Goal: Navigation & Orientation: Find specific page/section

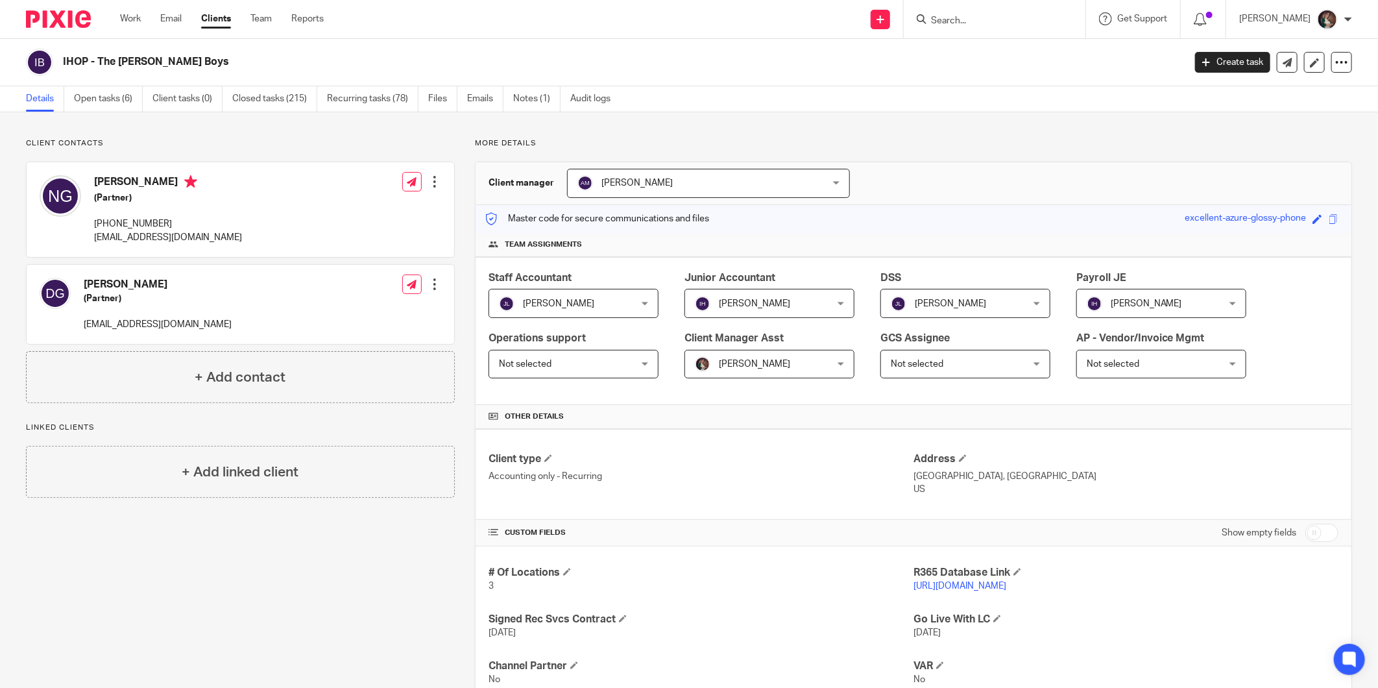
click at [1010, 17] on input "Search" at bounding box center [988, 22] width 117 height 12
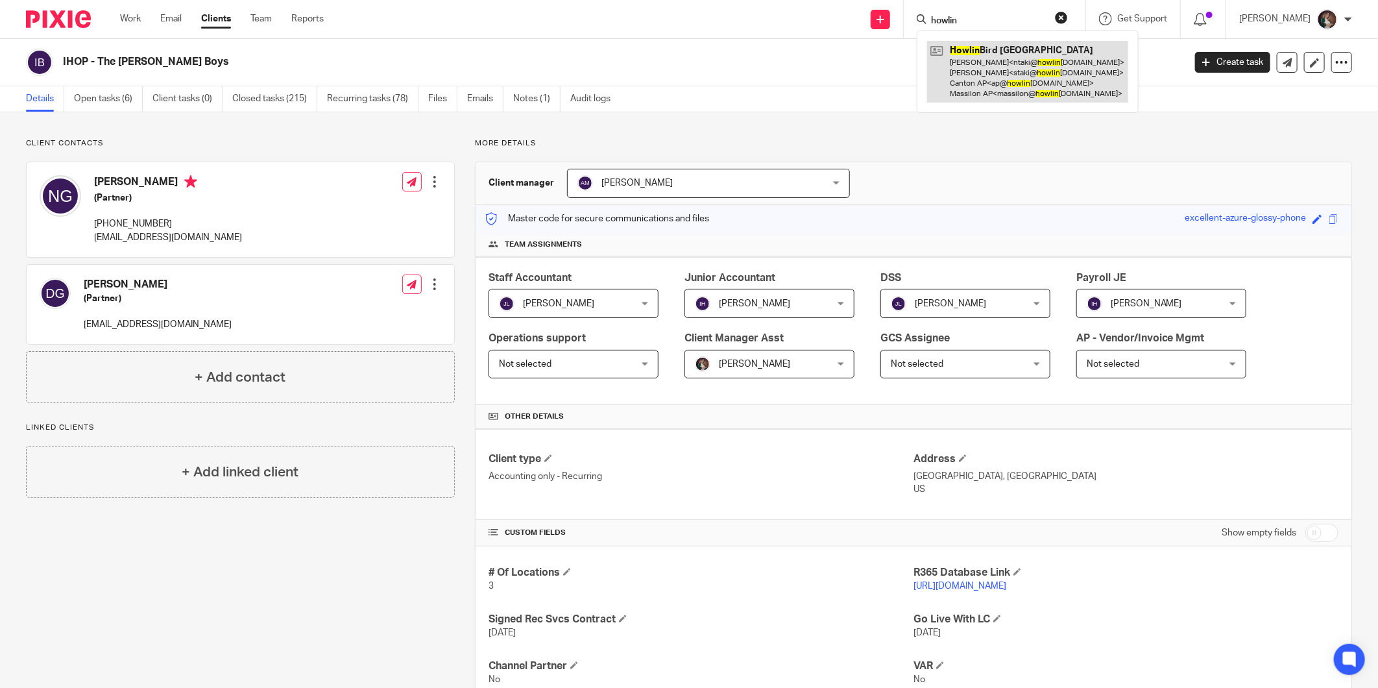
type input "howlin"
click at [1027, 76] on link at bounding box center [1027, 72] width 201 height 62
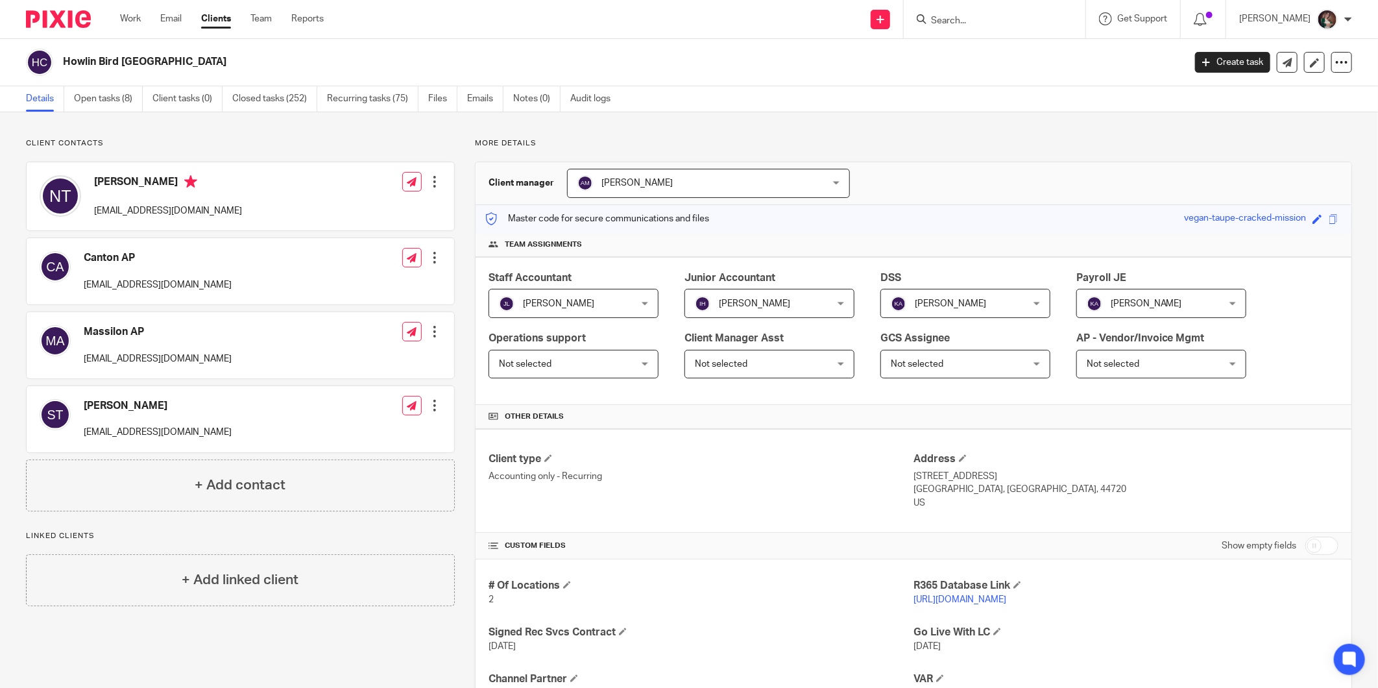
click at [956, 603] on link "https://howlinbird.restaurant365.com" at bounding box center [960, 599] width 93 height 9
click at [938, 600] on link "https://howlinbird.restaurant365.com" at bounding box center [960, 599] width 93 height 9
